Goal: Information Seeking & Learning: Learn about a topic

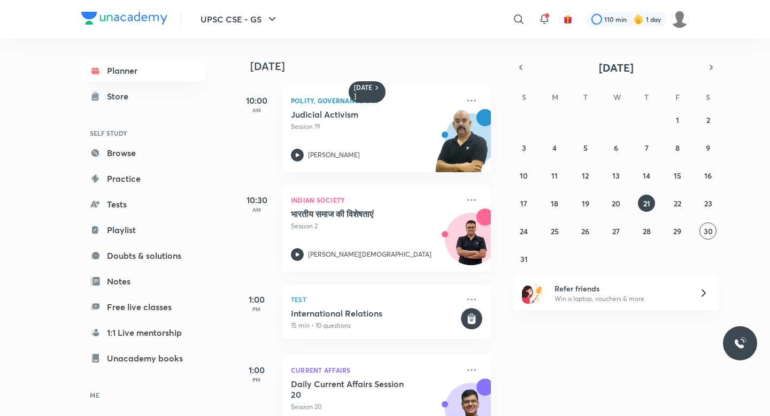
scroll to position [270, 0]
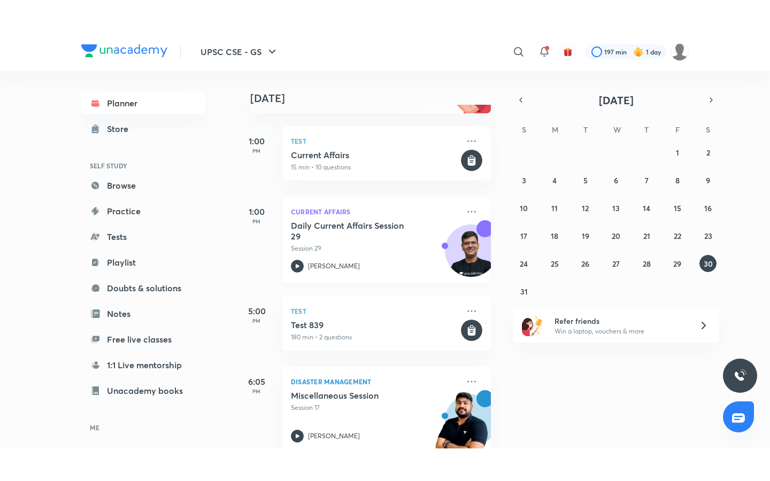
scroll to position [137, 0]
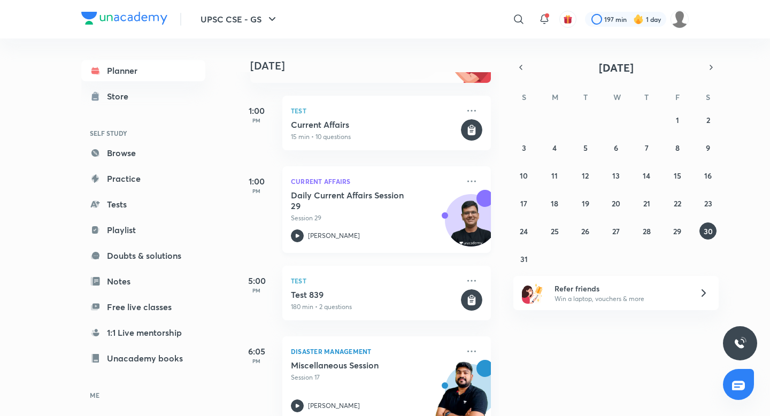
click at [344, 189] on div "Current Affairs Daily Current Affairs Session 29 Session 29 Chandramouli Choudh…" at bounding box center [386, 209] width 208 height 87
click at [348, 194] on h5 "Daily Current Affairs Session 29" at bounding box center [357, 200] width 133 height 21
